Goal: Task Accomplishment & Management: Use online tool/utility

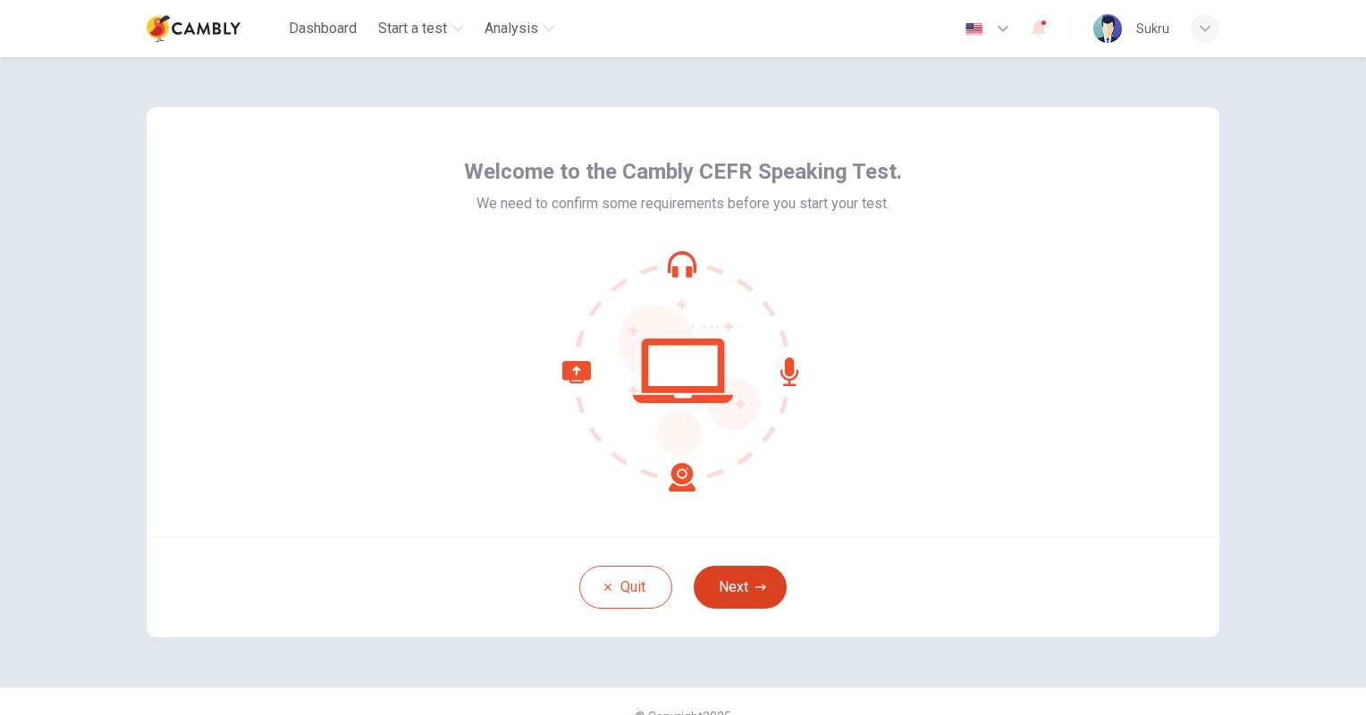
click at [735, 587] on button "Next" at bounding box center [740, 587] width 93 height 43
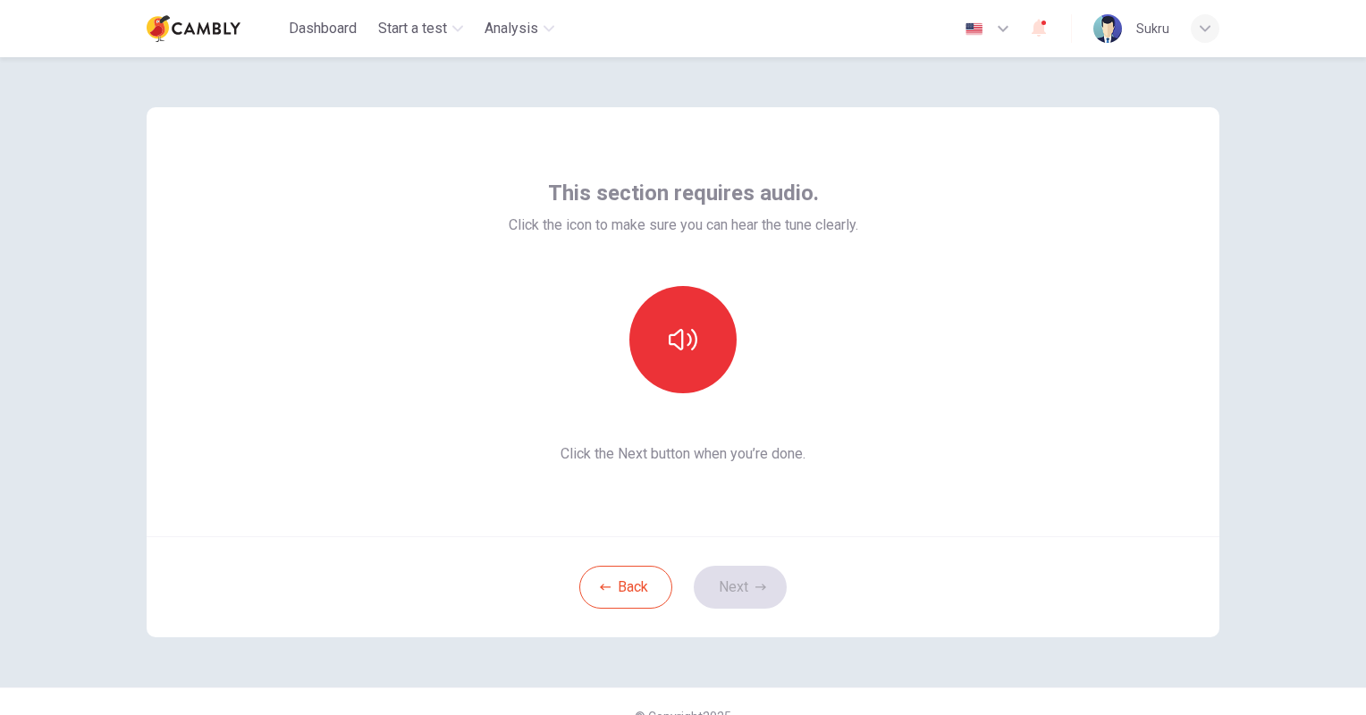
click at [857, 345] on div at bounding box center [684, 339] width 350 height 107
click at [696, 348] on button "button" at bounding box center [682, 339] width 107 height 107
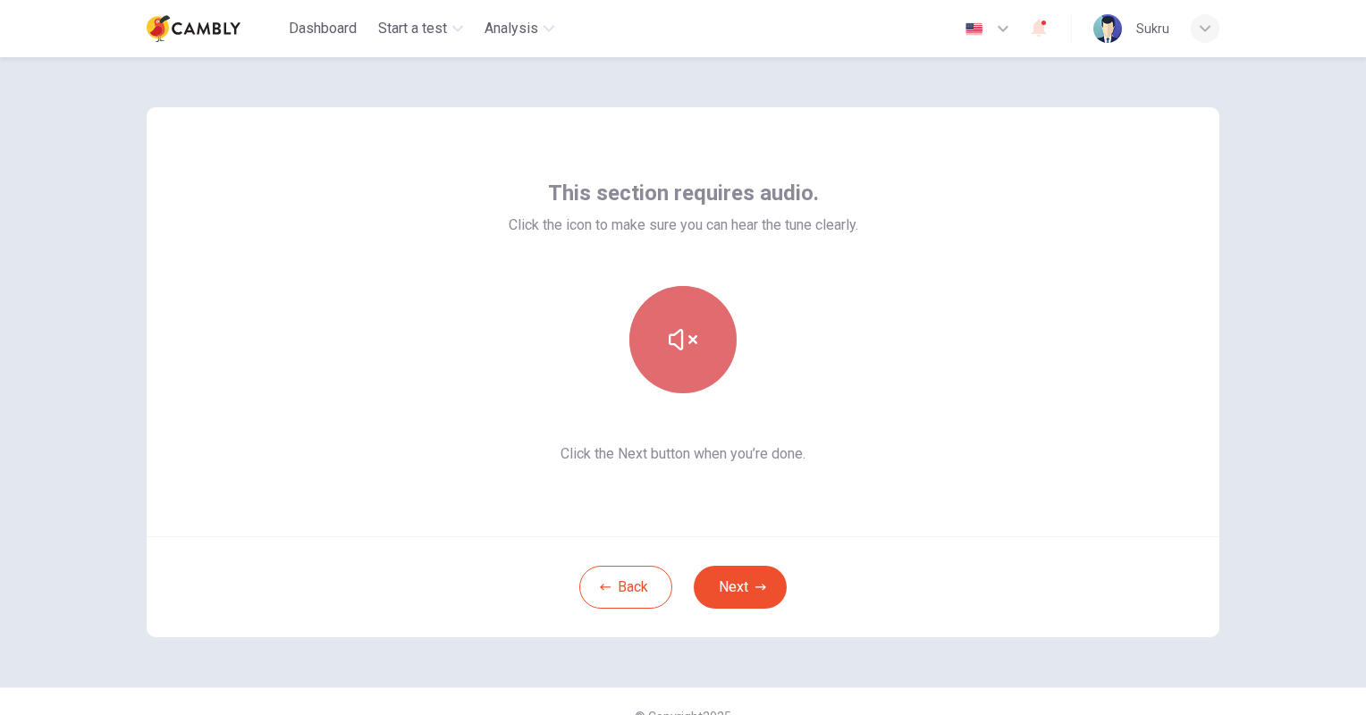
click at [680, 341] on icon "button" at bounding box center [683, 339] width 29 height 29
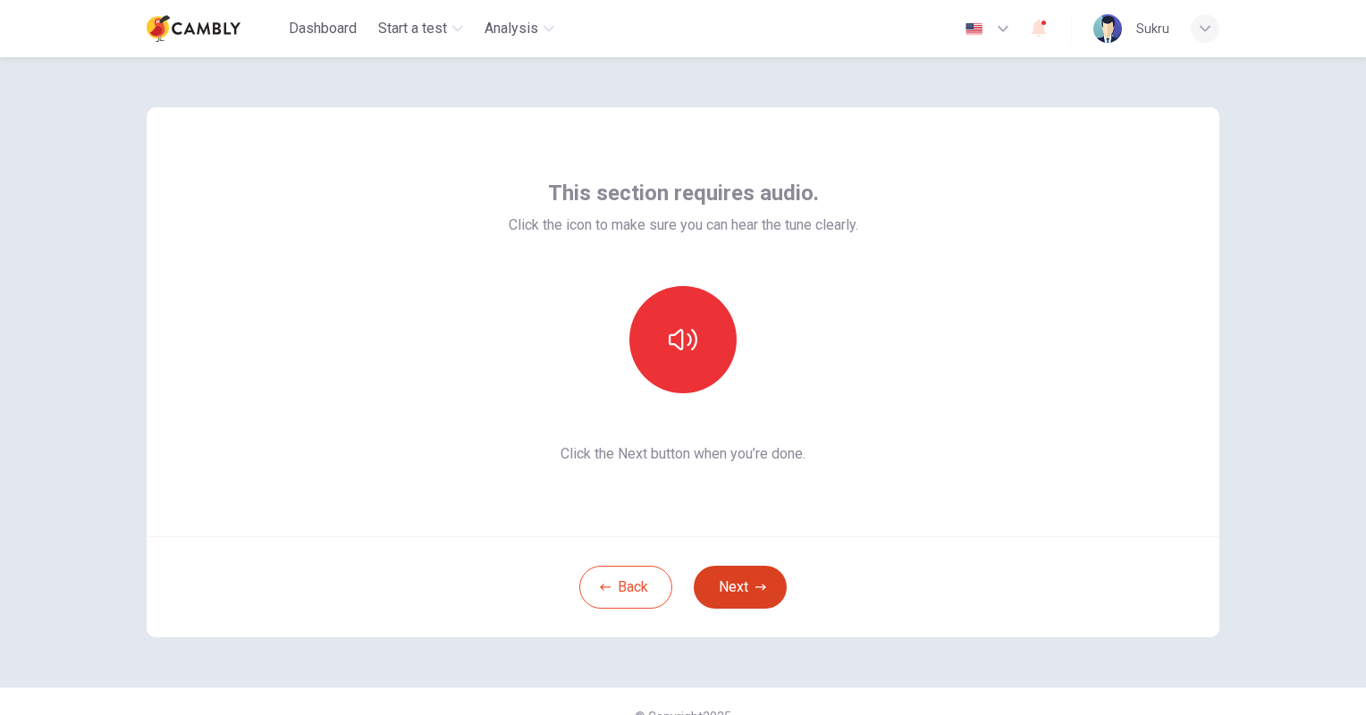
click at [737, 583] on button "Next" at bounding box center [740, 587] width 93 height 43
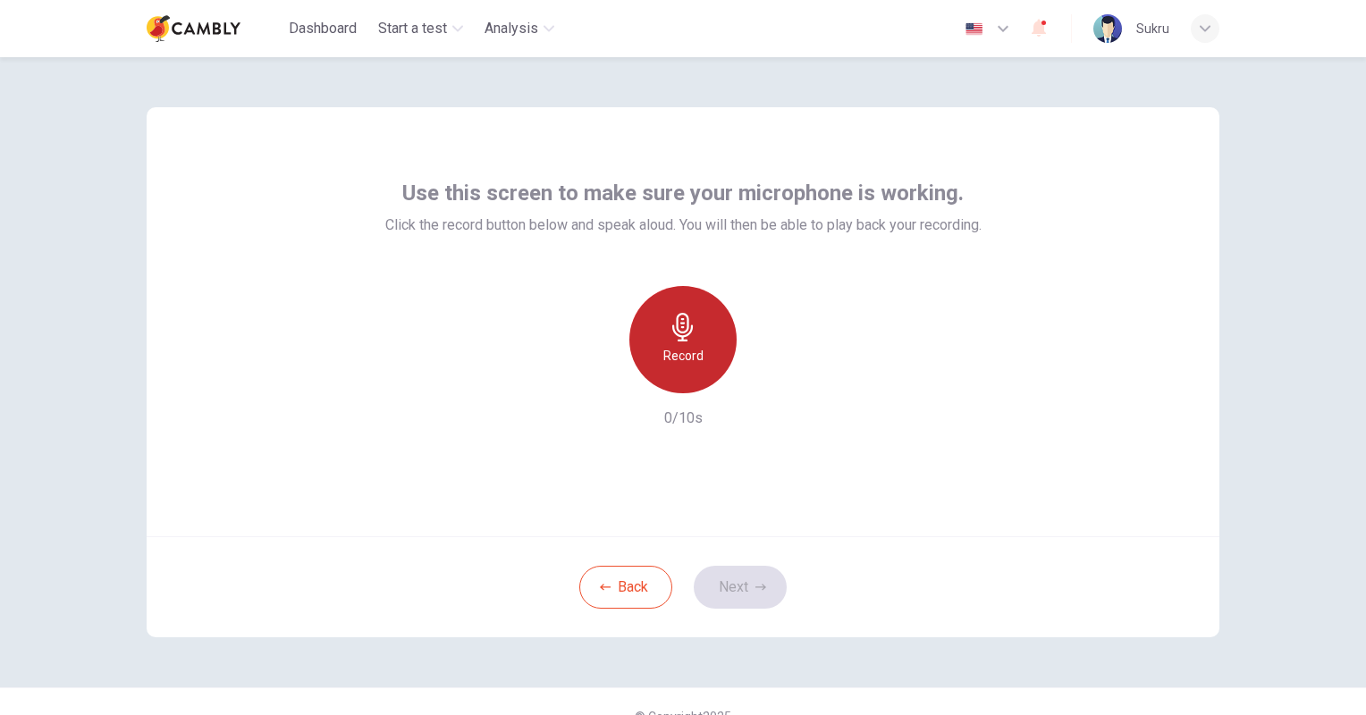
click at [674, 340] on icon "button" at bounding box center [682, 327] width 21 height 29
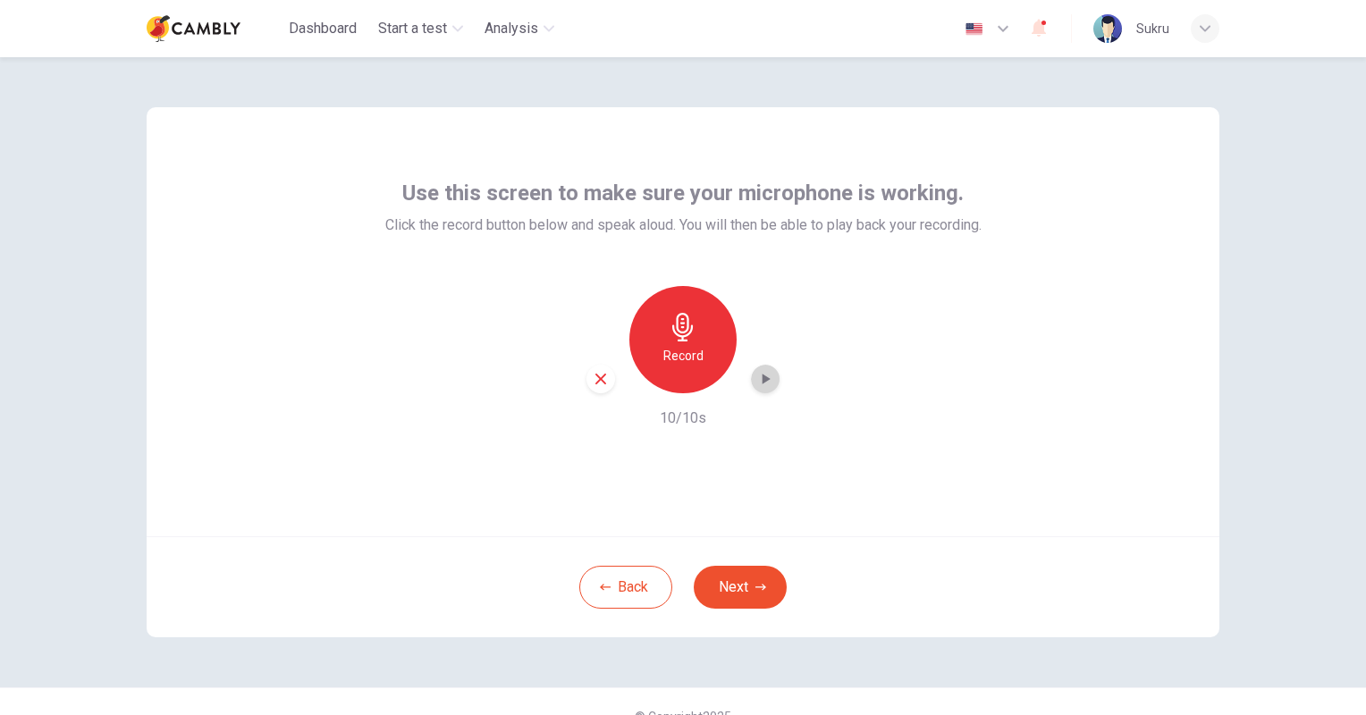
click at [760, 383] on icon "button" at bounding box center [765, 379] width 18 height 18
click at [728, 579] on button "Next" at bounding box center [740, 587] width 93 height 43
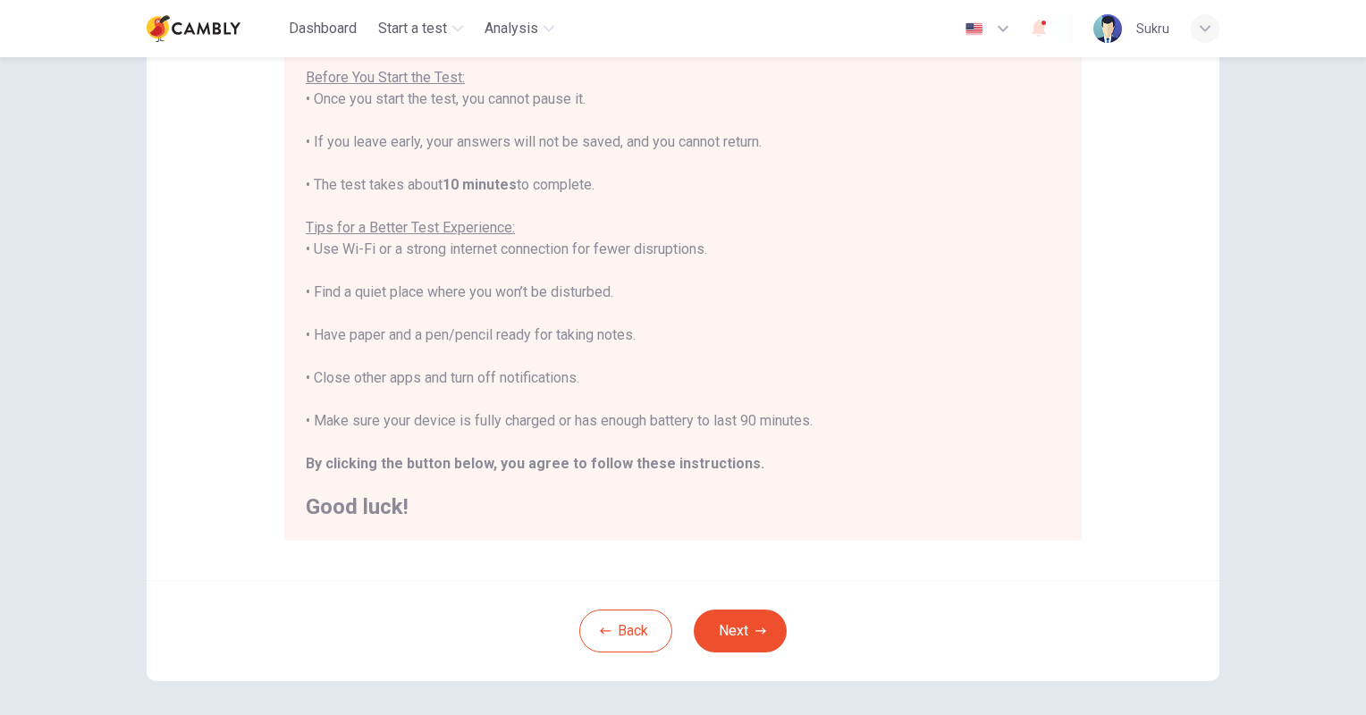
scroll to position [207, 0]
click at [728, 627] on button "Next" at bounding box center [740, 630] width 93 height 43
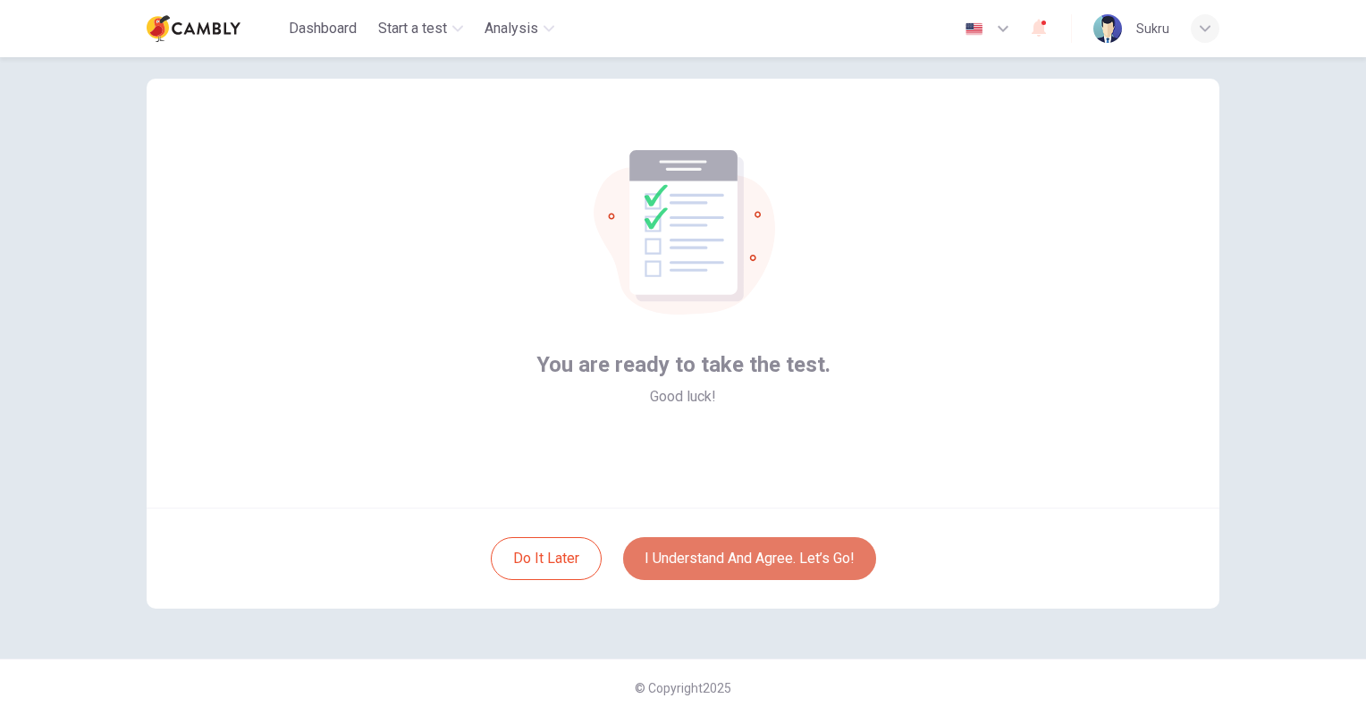
click at [753, 559] on button "I understand and agree. Let’s go!" at bounding box center [749, 558] width 253 height 43
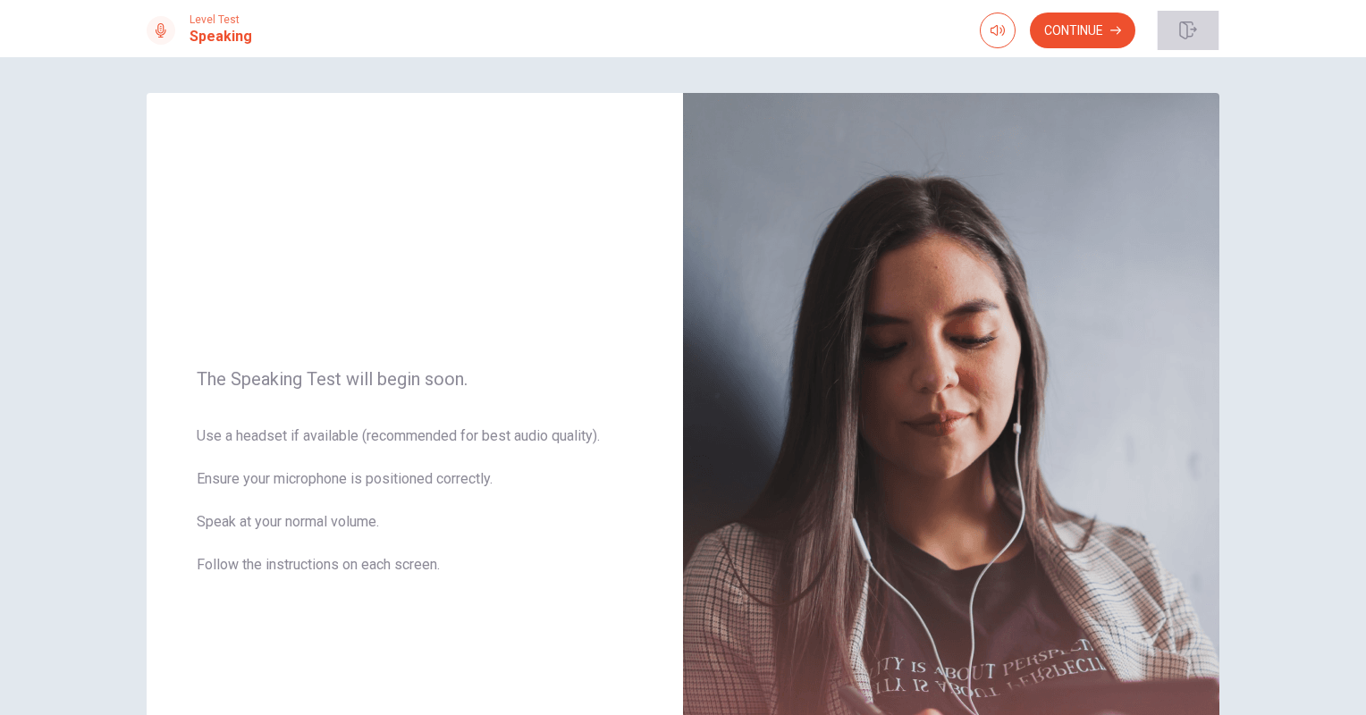
click at [1186, 25] on icon "button" at bounding box center [1188, 30] width 18 height 18
click at [1075, 25] on button "Continue" at bounding box center [1083, 31] width 106 height 36
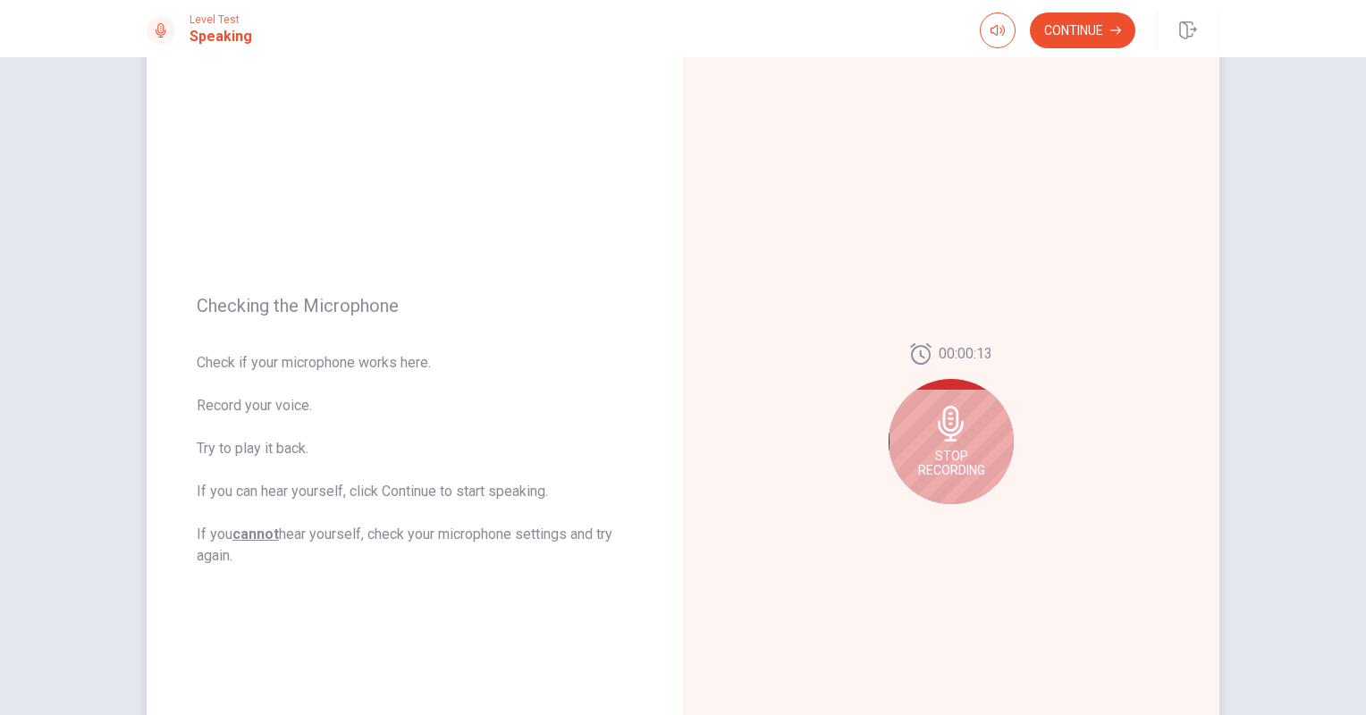
scroll to position [63, 0]
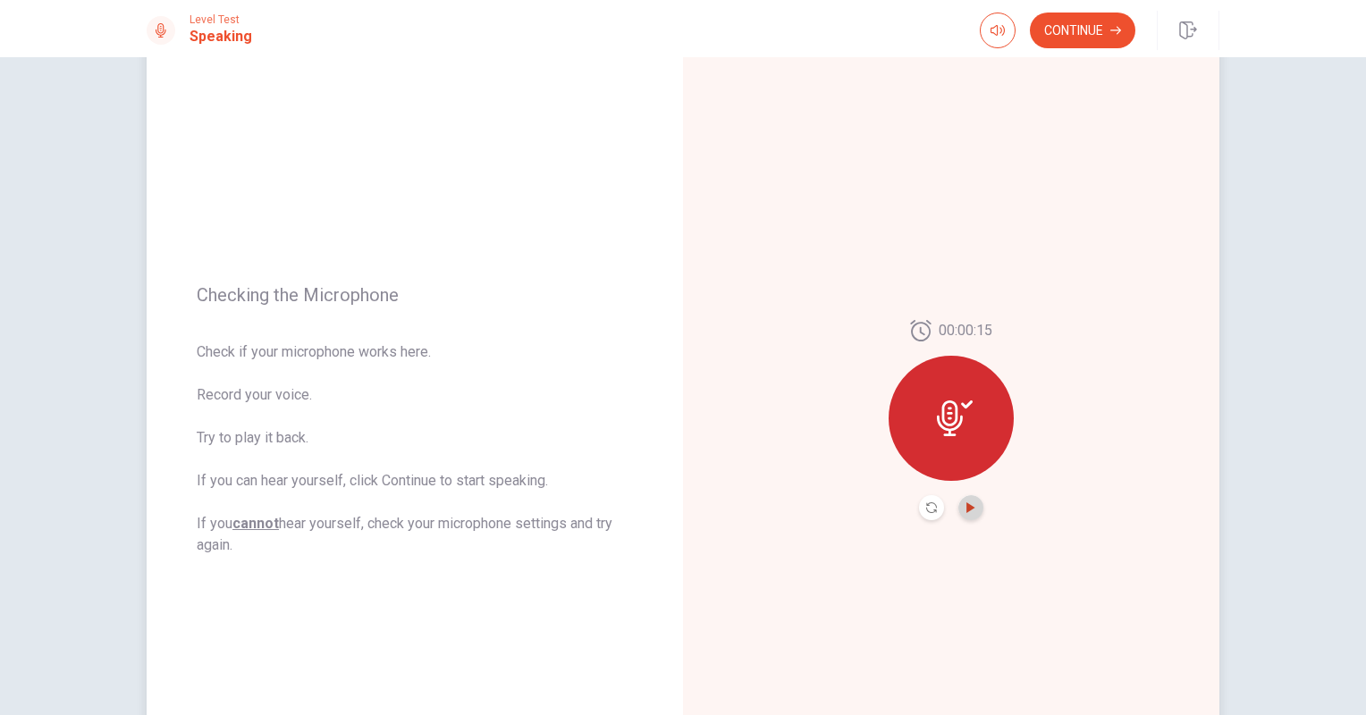
click at [971, 511] on icon "Play Audio" at bounding box center [971, 508] width 11 height 11
click at [1087, 29] on button "Continue" at bounding box center [1083, 31] width 106 height 36
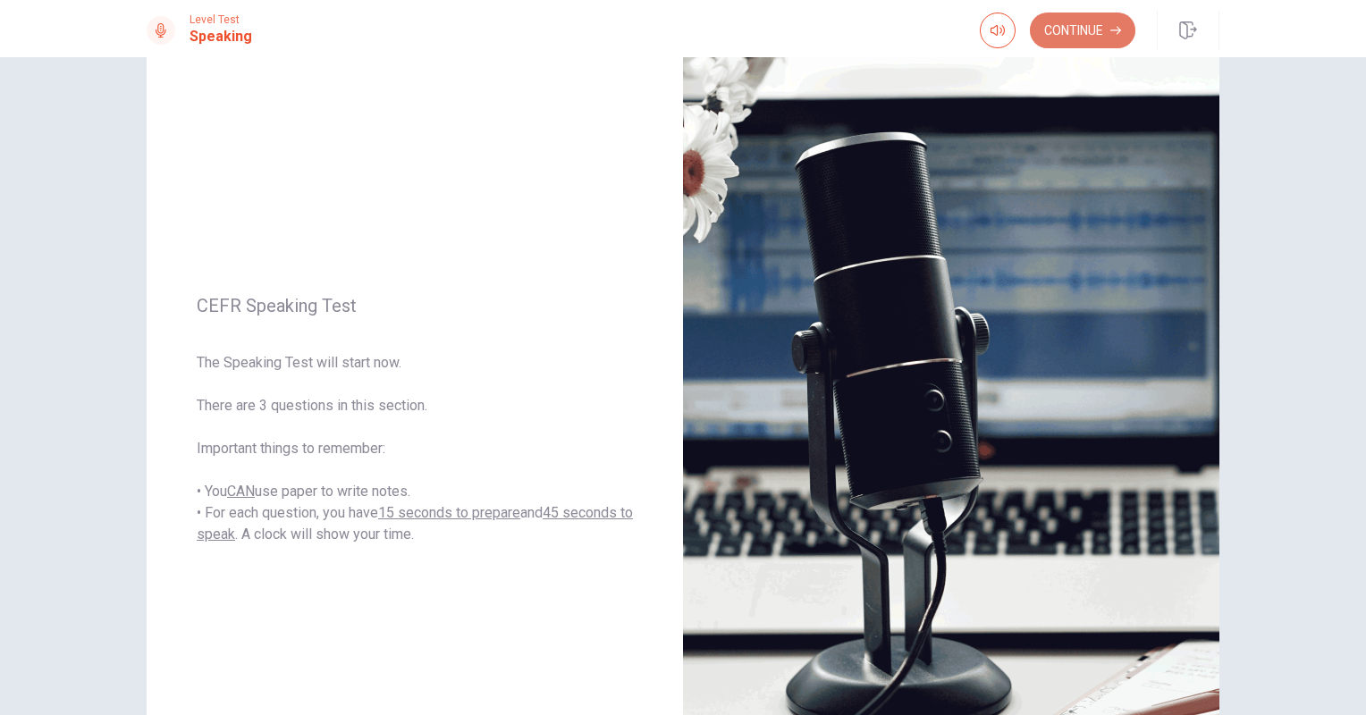
click at [1086, 36] on button "Continue" at bounding box center [1083, 31] width 106 height 36
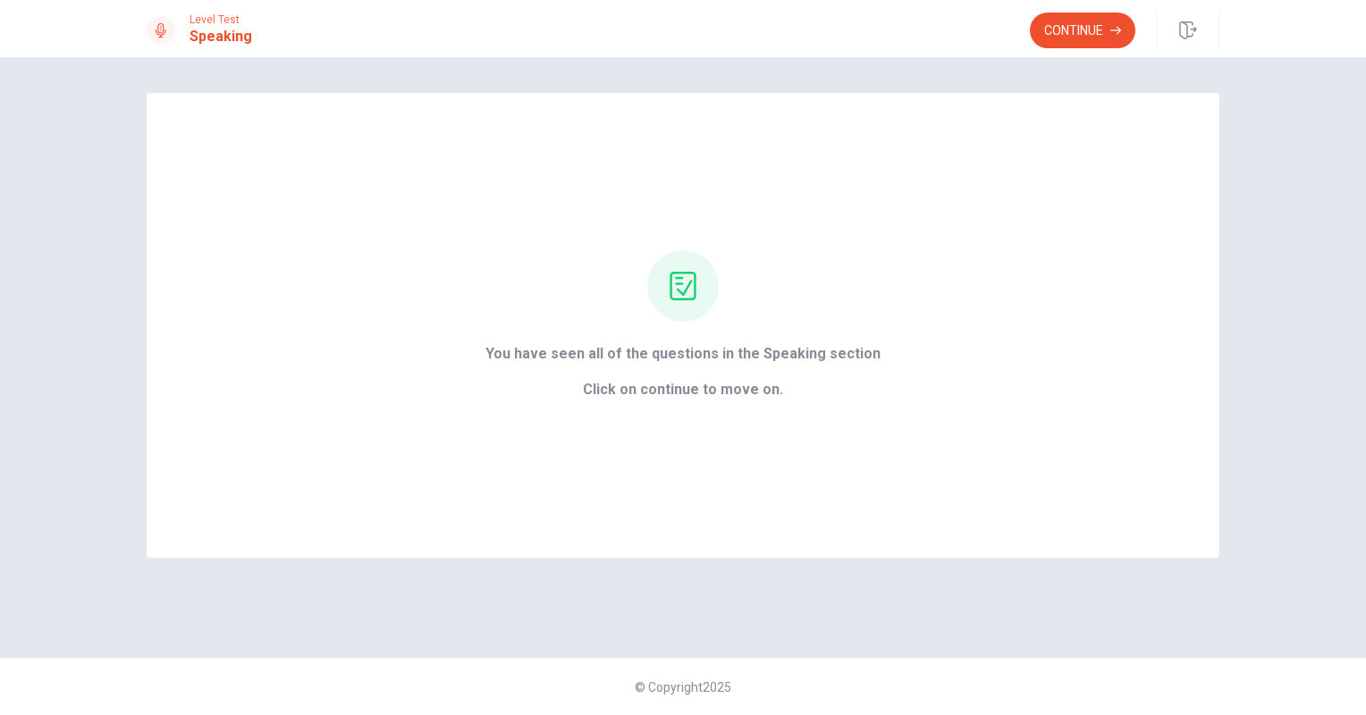
scroll to position [0, 0]
click at [1077, 25] on button "Continue" at bounding box center [1083, 31] width 106 height 36
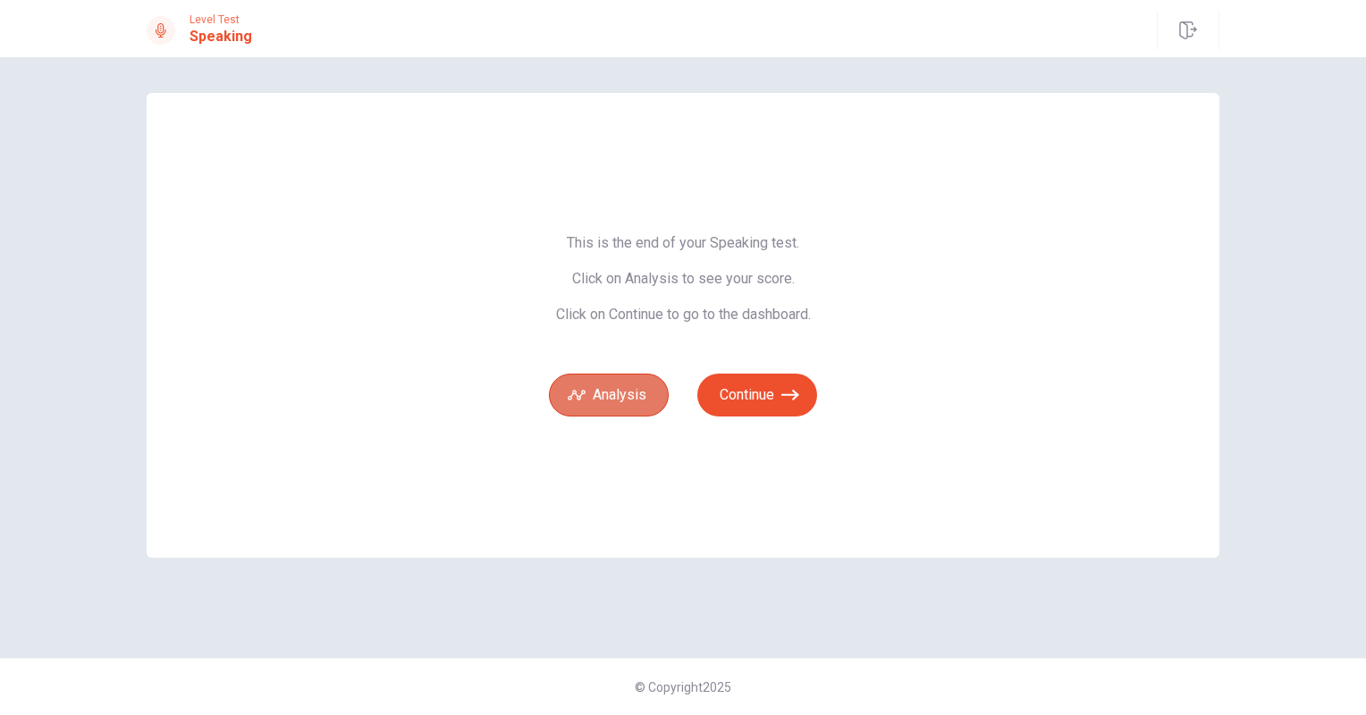
click at [626, 391] on button "Analysis" at bounding box center [609, 395] width 120 height 43
